Goal: Task Accomplishment & Management: Manage account settings

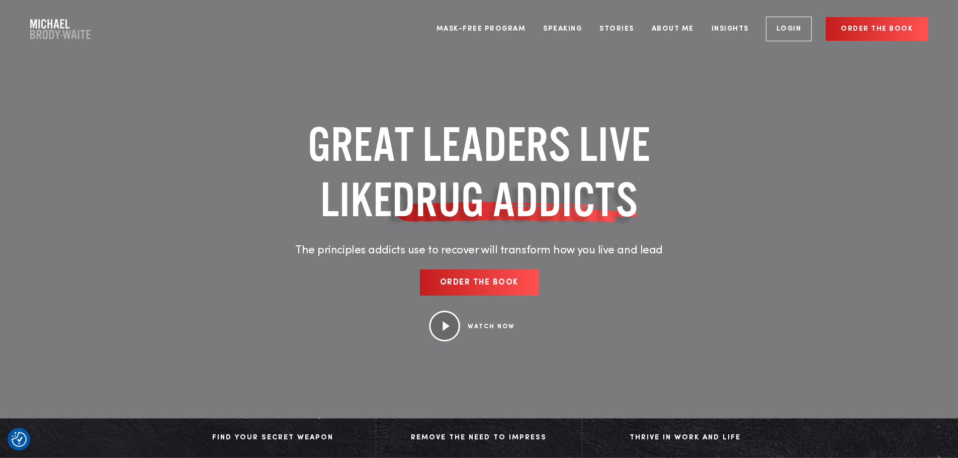
click at [792, 25] on link "Login" at bounding box center [789, 29] width 46 height 25
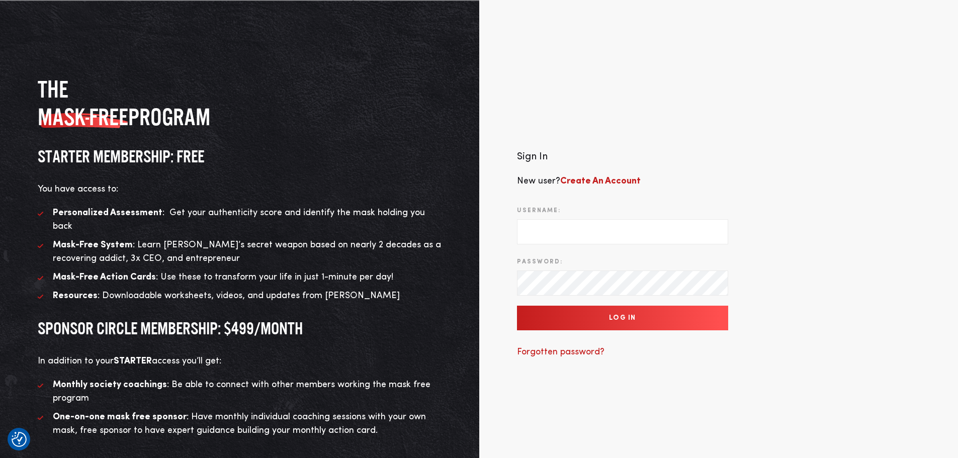
click at [545, 220] on input "Username:" at bounding box center [622, 231] width 211 height 25
click at [528, 221] on input "Username:" at bounding box center [622, 231] width 211 height 25
type input "jennybox21@gmail.com"
click at [517, 306] on input "Log In" at bounding box center [622, 318] width 211 height 25
